Goal: Communication & Community: Share content

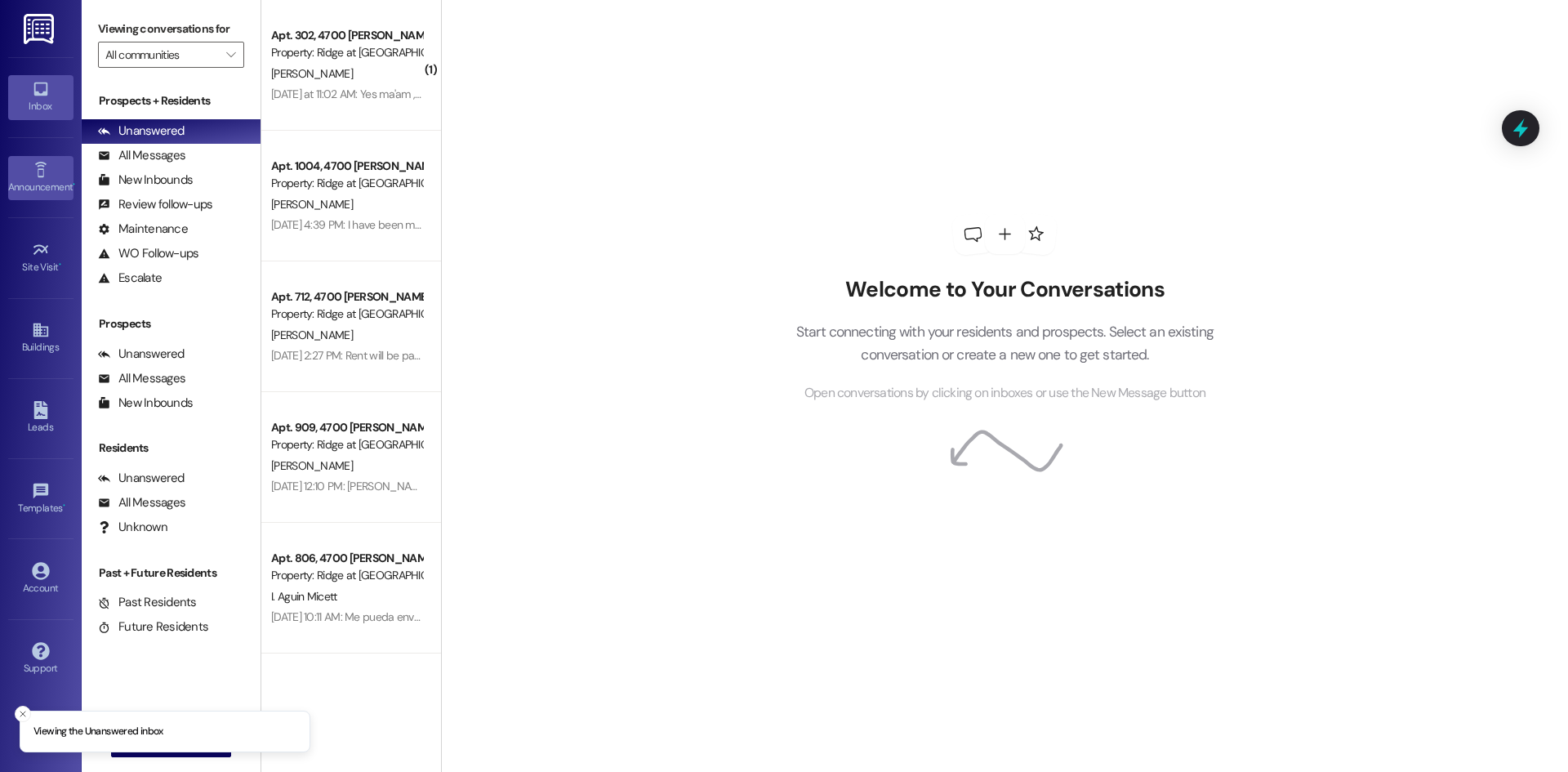
click at [39, 164] on icon at bounding box center [39, 170] width 11 height 16
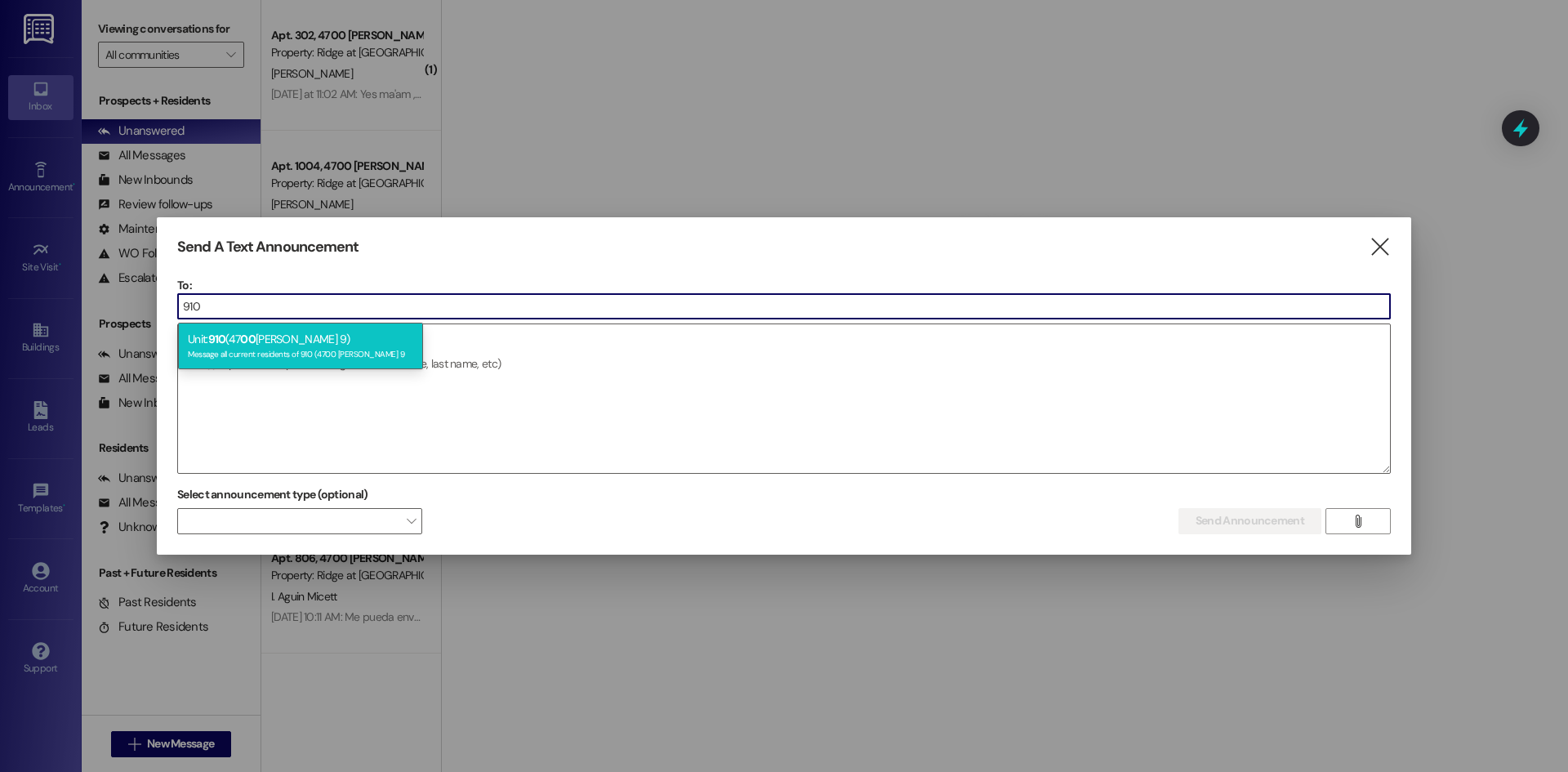
type input "910"
click at [230, 356] on div "Message all current residents of 910 (4700 [PERSON_NAME] 9" at bounding box center [301, 353] width 226 height 14
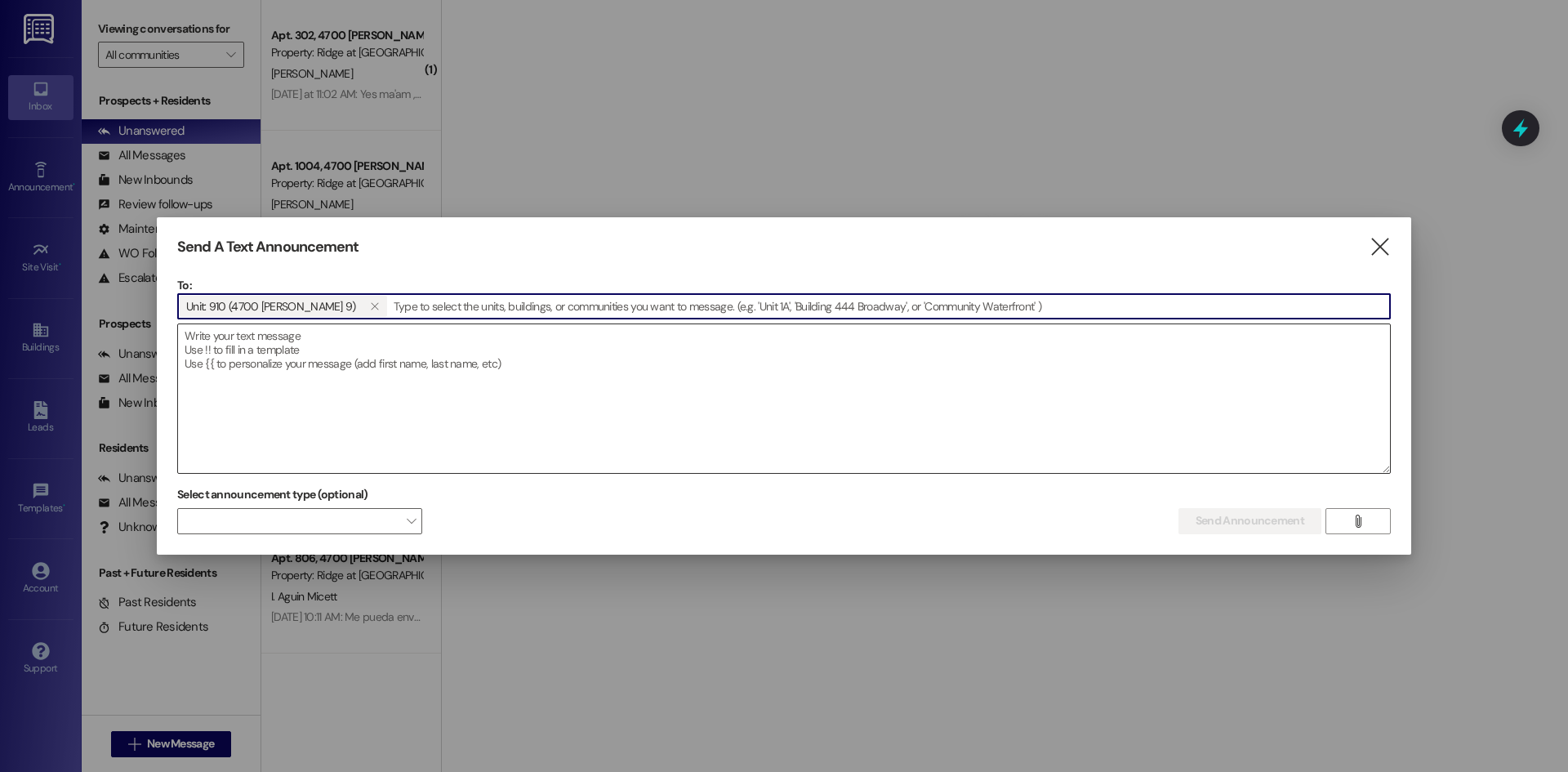
click at [224, 359] on textarea at bounding box center [783, 398] width 1212 height 149
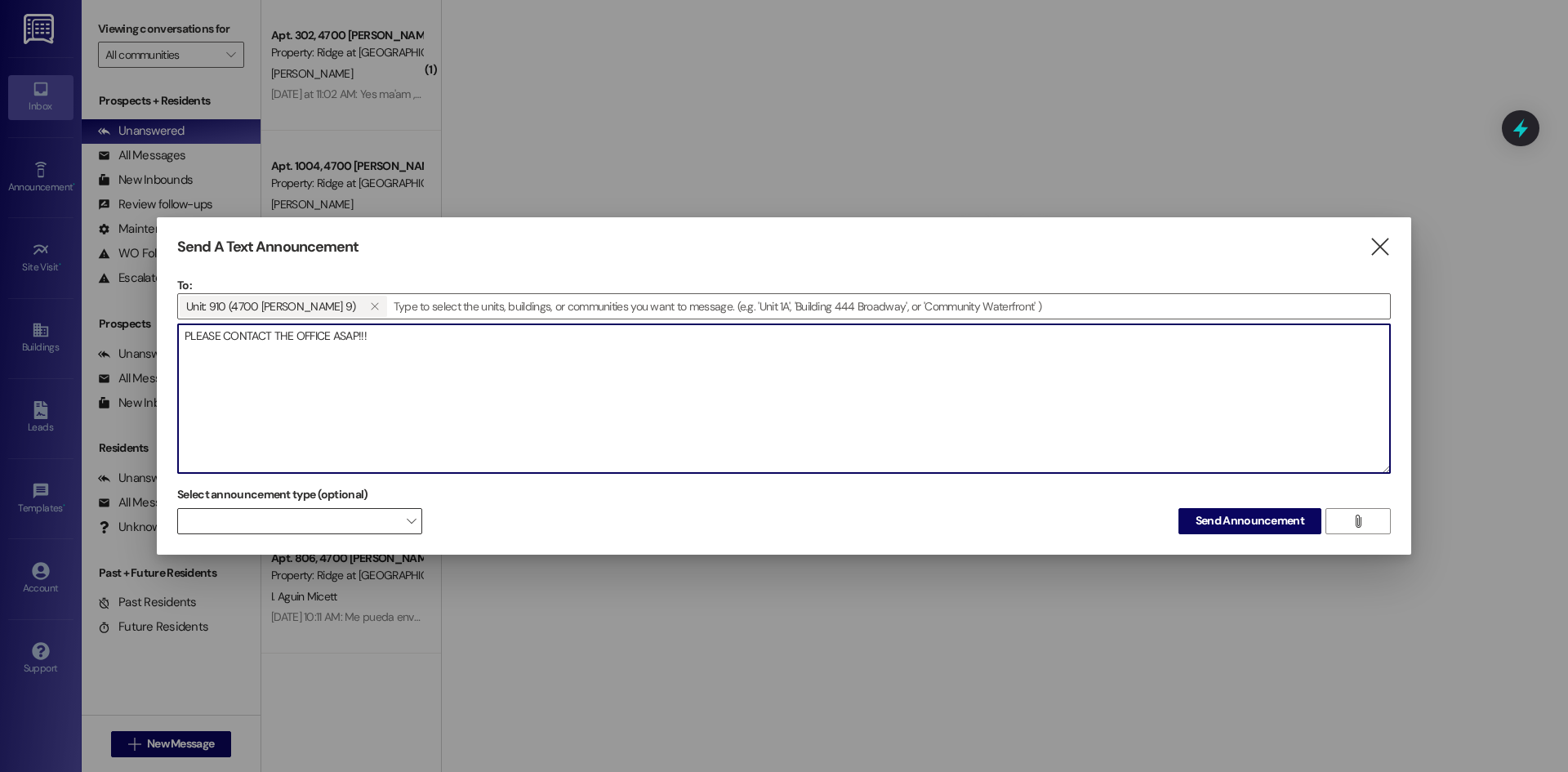
type textarea "PLEASE CONTACT THE OFFICE ASAP!!!"
click at [369, 508] on div "" at bounding box center [299, 521] width 245 height 26
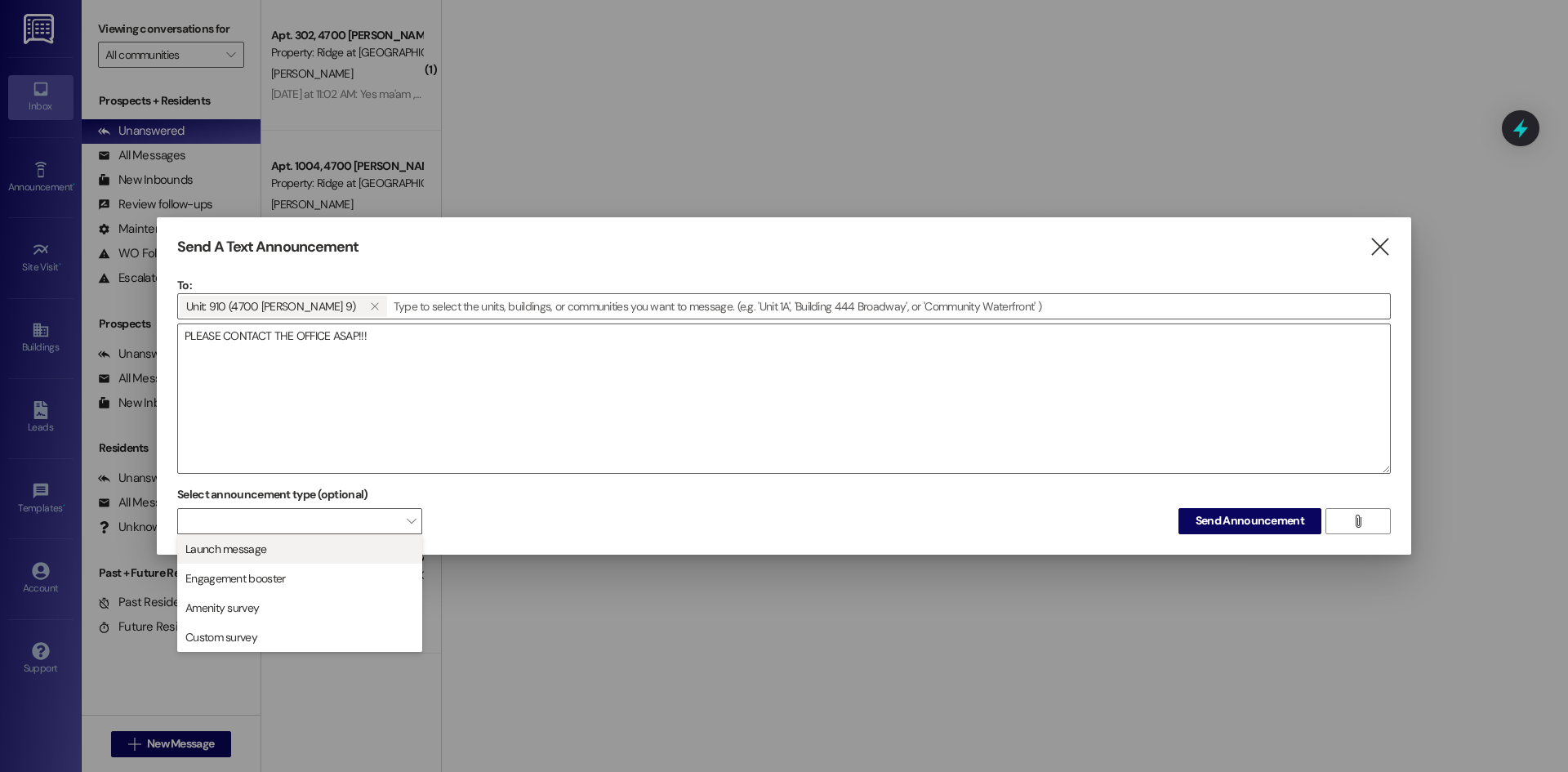
click at [353, 546] on span "Launch message" at bounding box center [300, 549] width 230 height 18
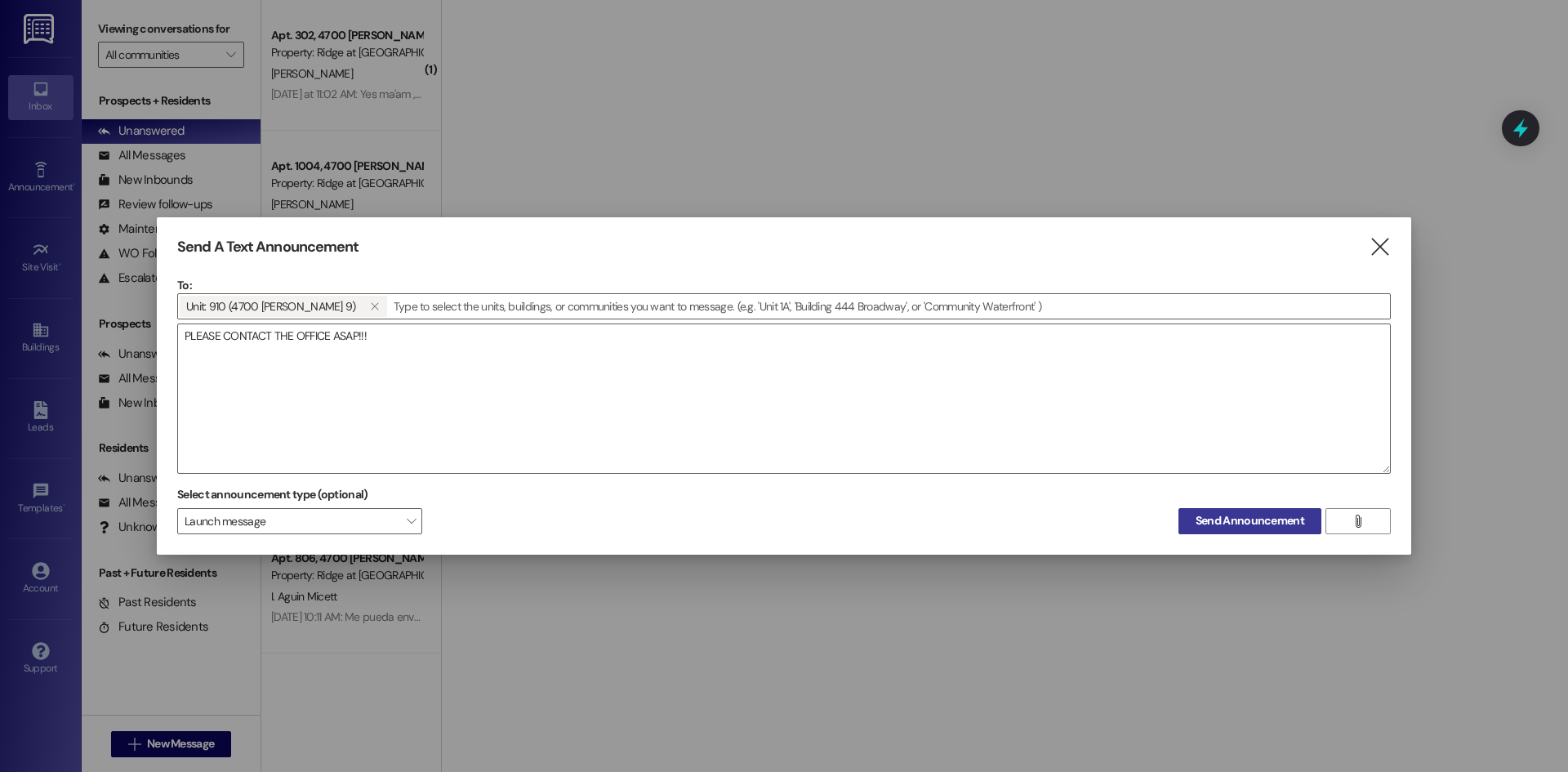
click at [1258, 525] on span "Send Announcement" at bounding box center [1249, 521] width 109 height 17
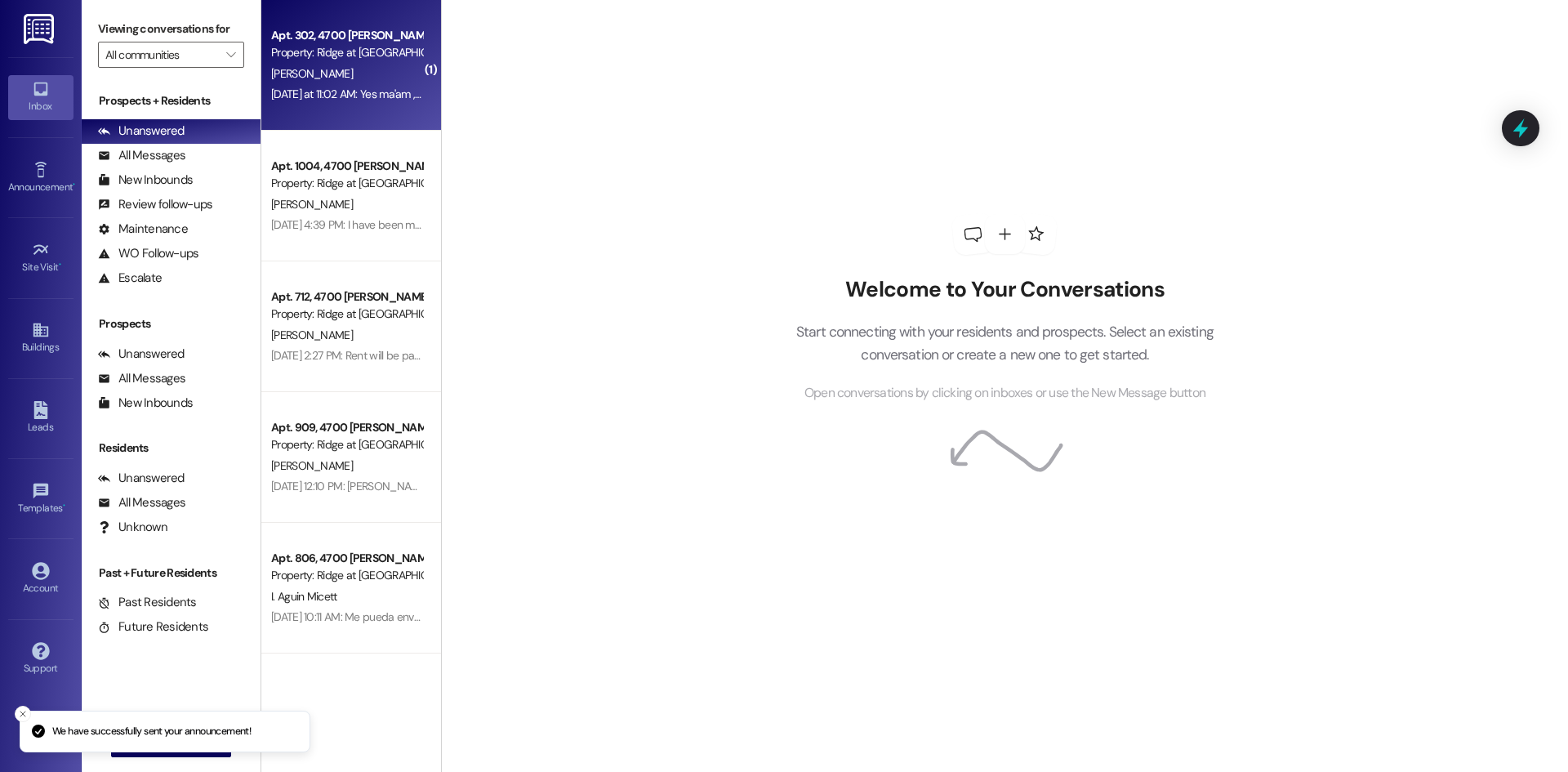
click at [330, 73] on div "[PERSON_NAME]" at bounding box center [346, 73] width 154 height 20
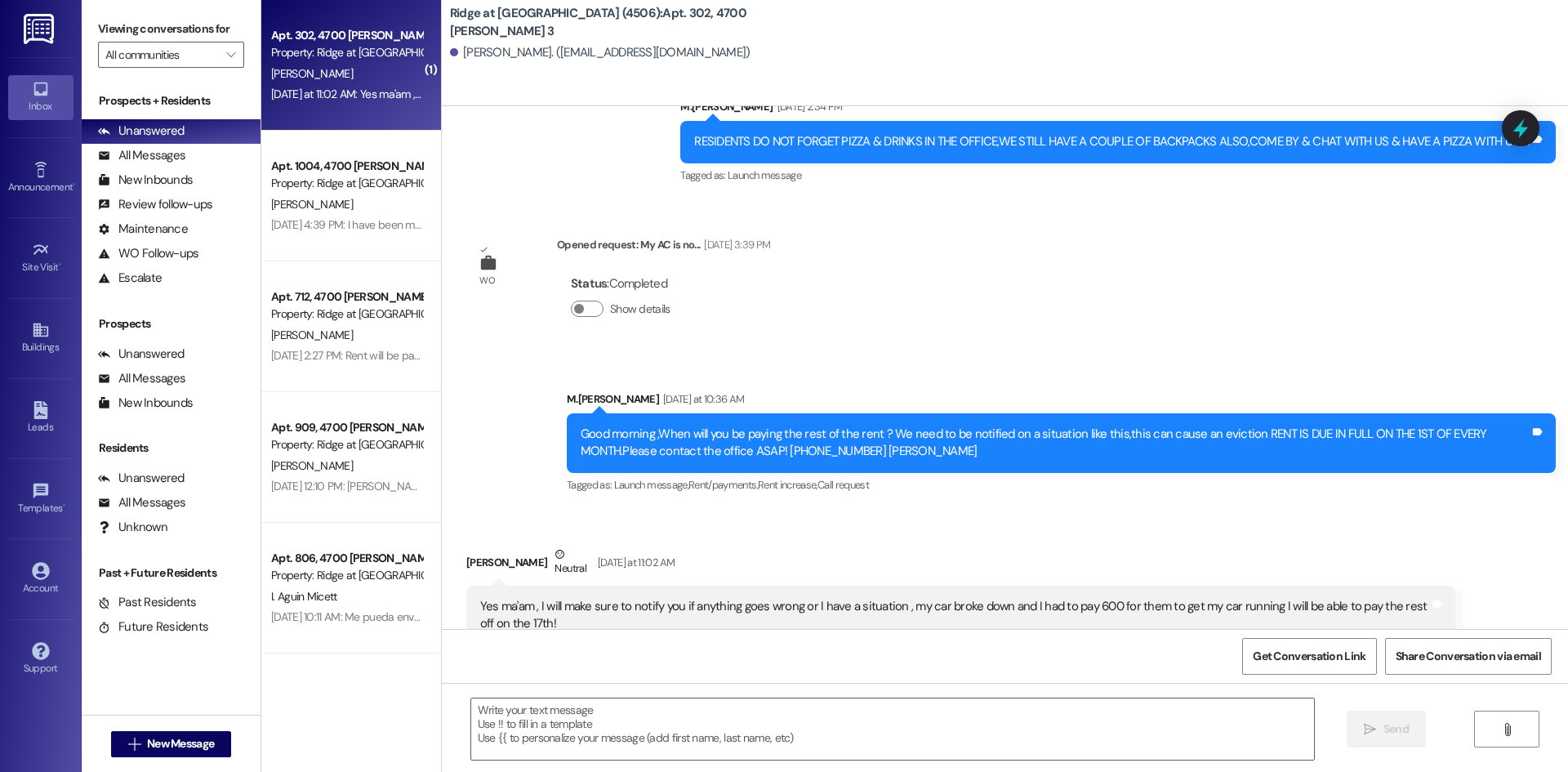
scroll to position [3648, 0]
